Goal: Transaction & Acquisition: Purchase product/service

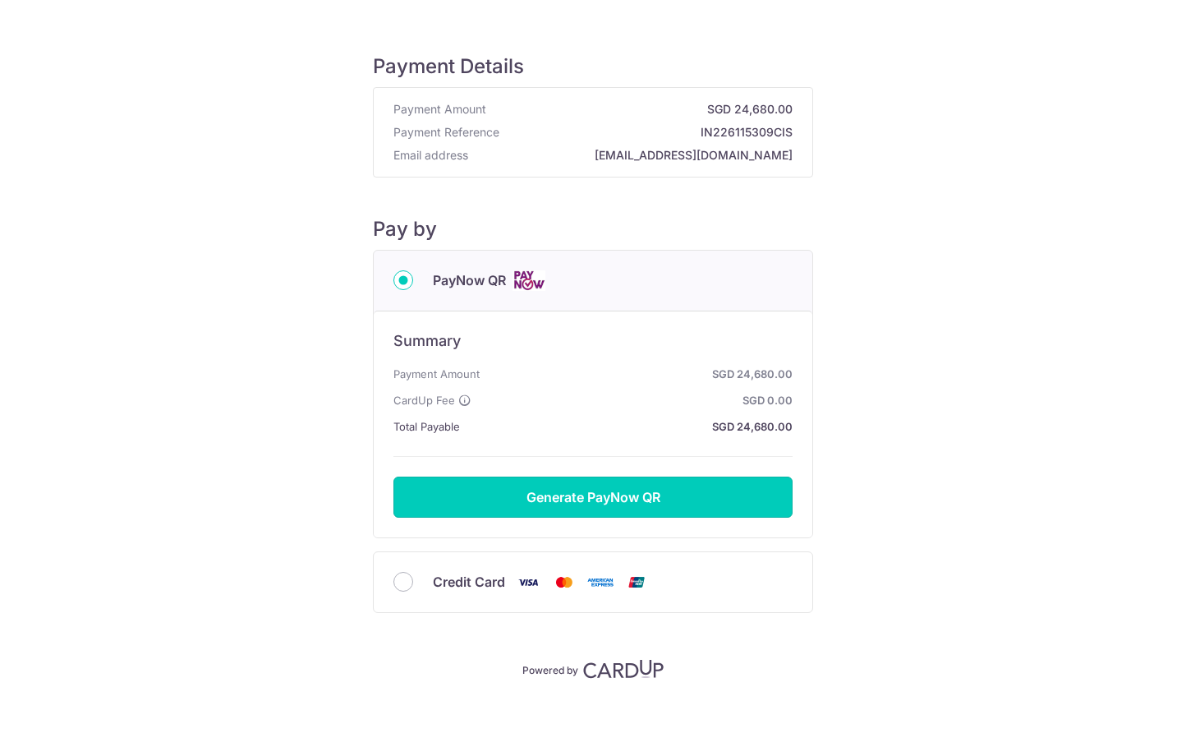
click at [647, 496] on button "Generate PayNow QR" at bounding box center [593, 497] width 399 height 41
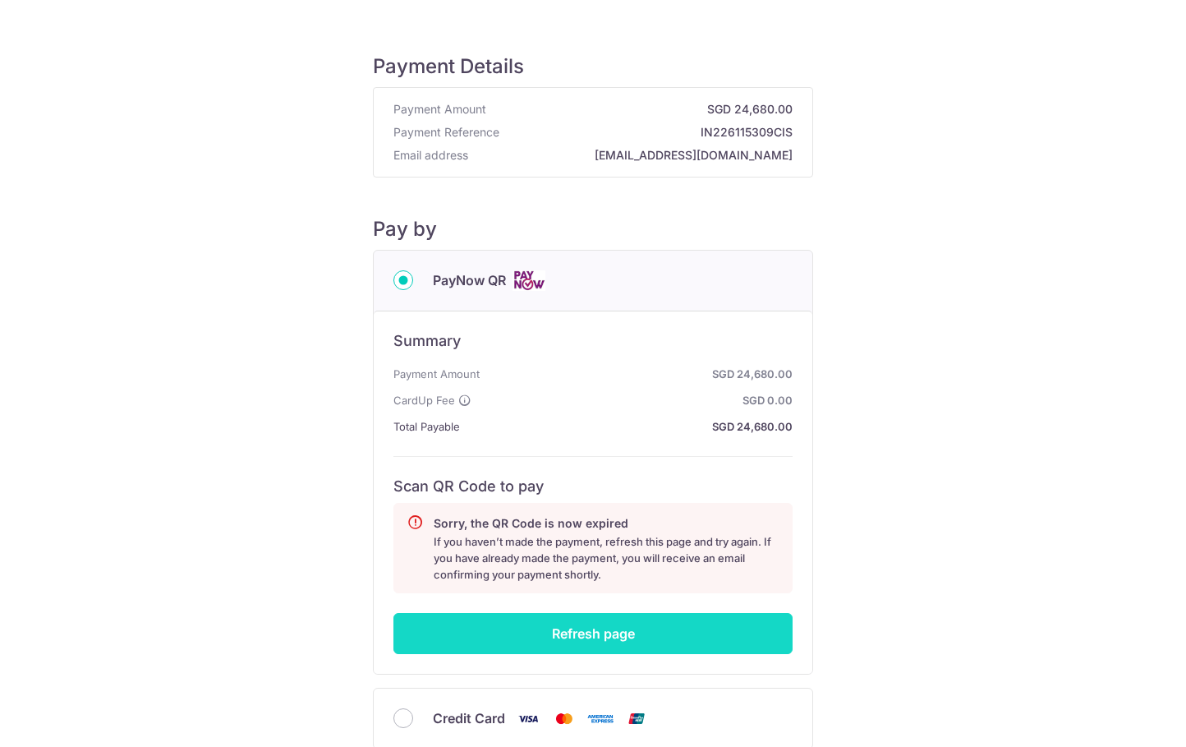
click at [682, 639] on button "Refresh page" at bounding box center [593, 633] width 399 height 41
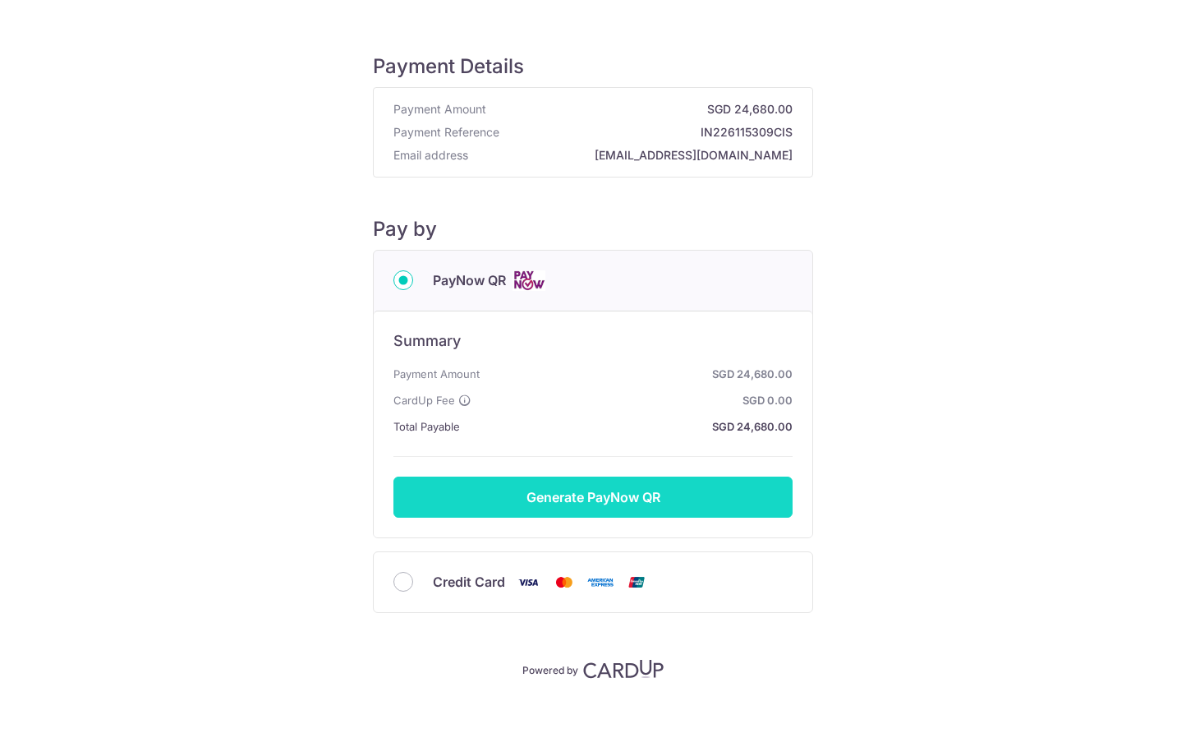
click at [644, 500] on button "Generate PayNow QR" at bounding box center [593, 497] width 399 height 41
click at [670, 503] on button "Generate PayNow QR" at bounding box center [593, 497] width 399 height 41
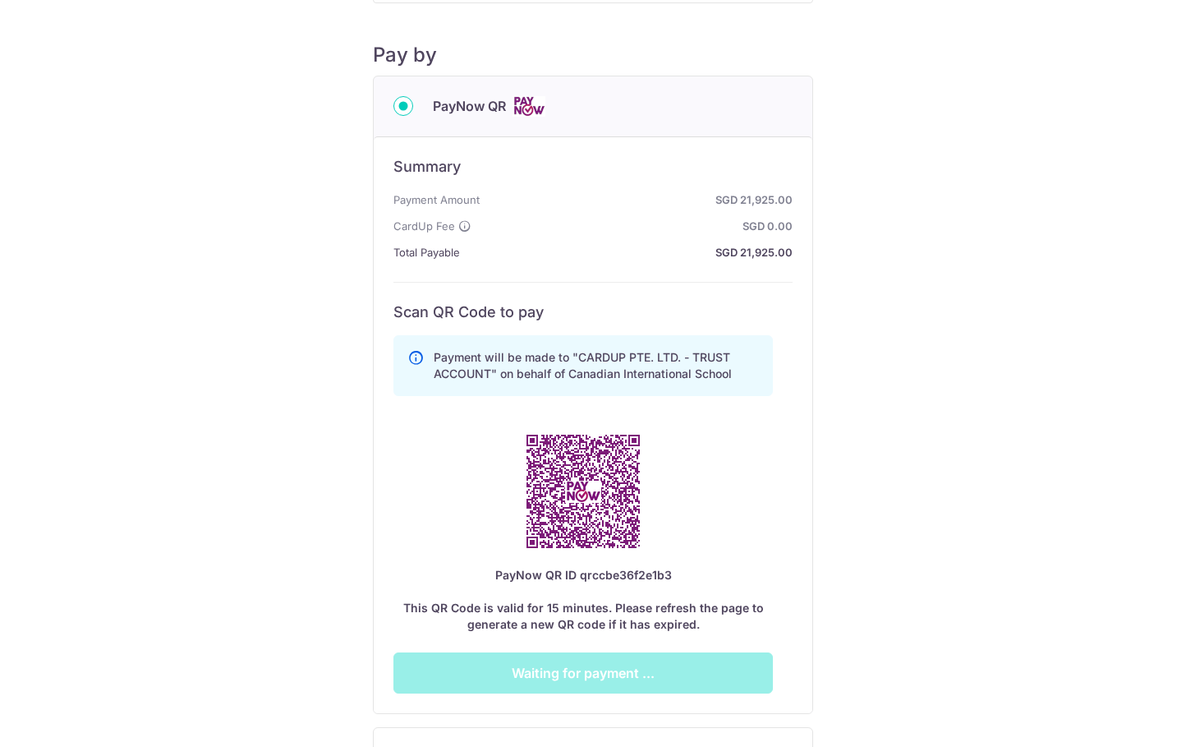
scroll to position [175, 0]
click at [333, 358] on div "Payment Details Payment Amount SGD 21,925.00 Payment Reference IN226113834CIS E…" at bounding box center [593, 352] width 1108 height 1002
